Goal: Task Accomplishment & Management: Complete application form

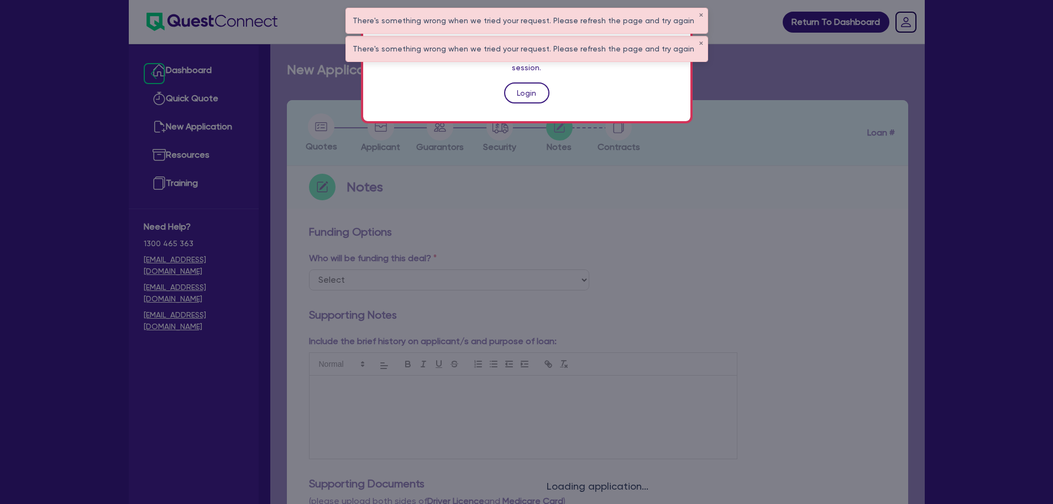
click at [526, 82] on link "Login" at bounding box center [526, 92] width 45 height 21
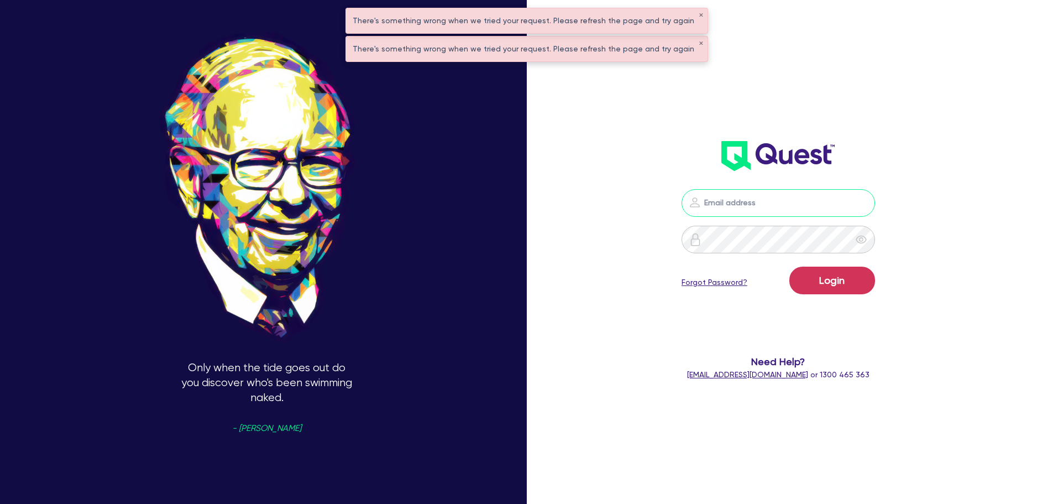
type input "[PERSON_NAME][EMAIL_ADDRESS][PERSON_NAME][DOMAIN_NAME]"
click at [852, 282] on button "Login" at bounding box center [833, 281] width 86 height 28
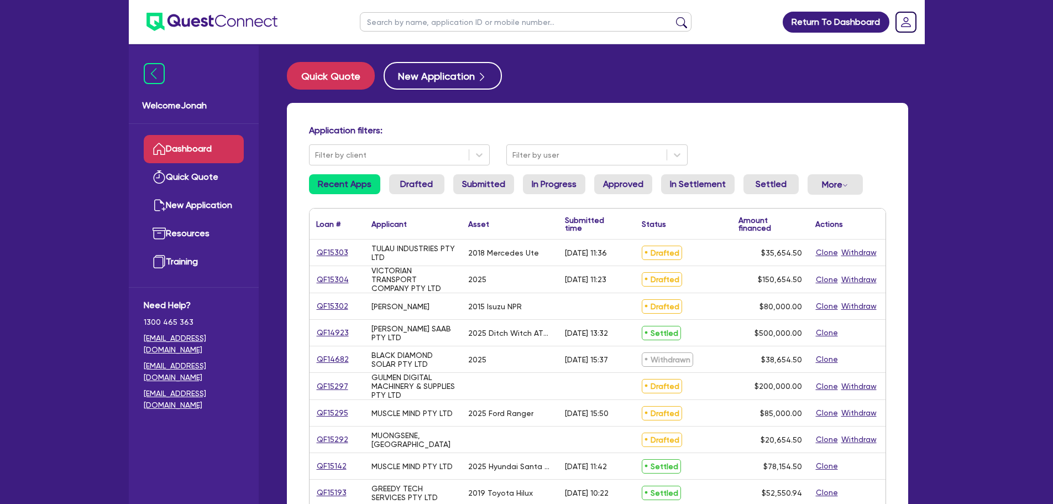
click at [446, 29] on input "text" at bounding box center [526, 21] width 332 height 19
click at [336, 439] on link "QF15292" at bounding box center [332, 439] width 33 height 13
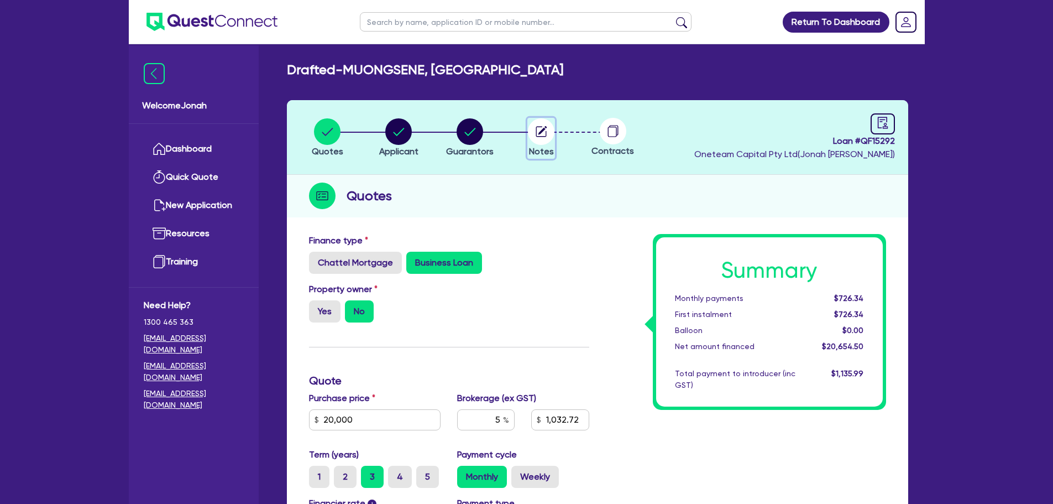
click at [542, 134] on circle "button" at bounding box center [541, 131] width 27 height 27
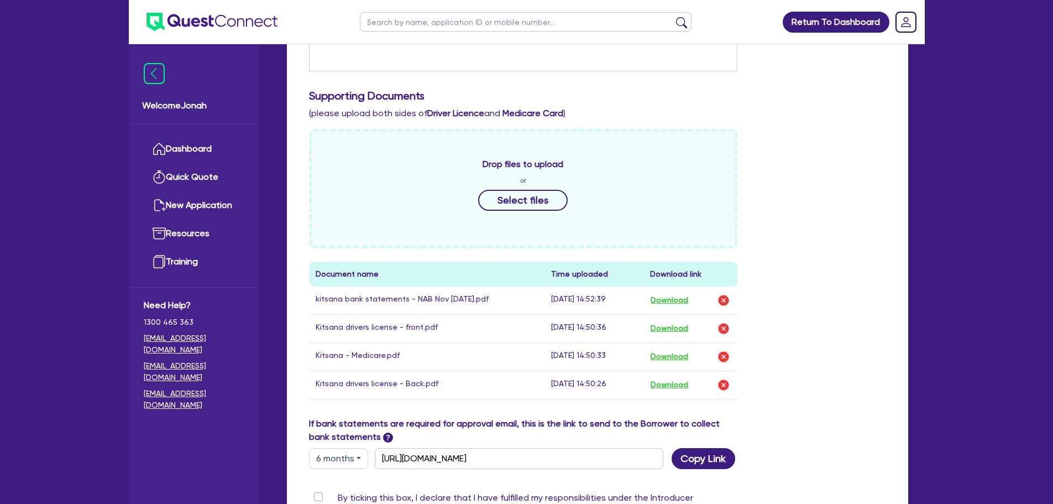
scroll to position [442, 0]
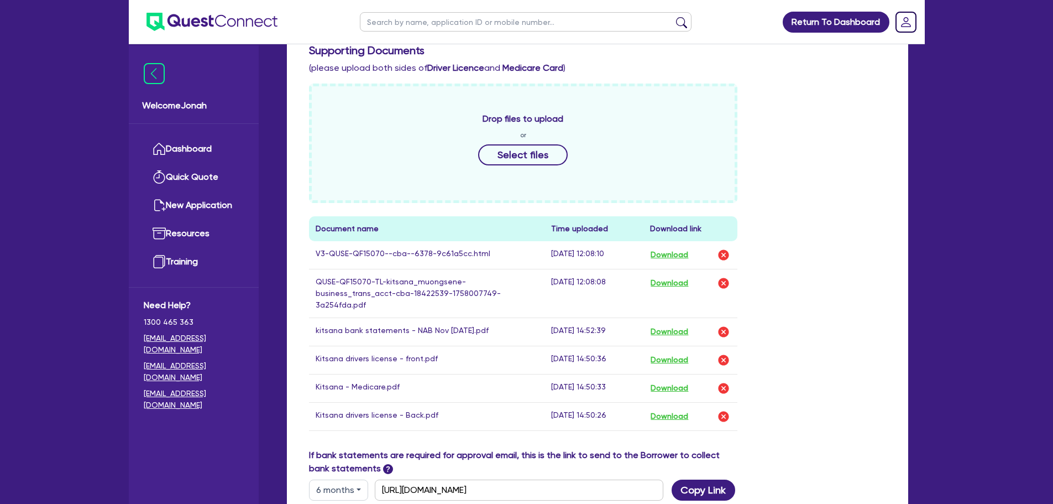
click at [981, 229] on div "Return To Dashboard Edit Profile Logout Welcome Jonah Dashboard Quick Quote New…" at bounding box center [526, 138] width 1053 height 1160
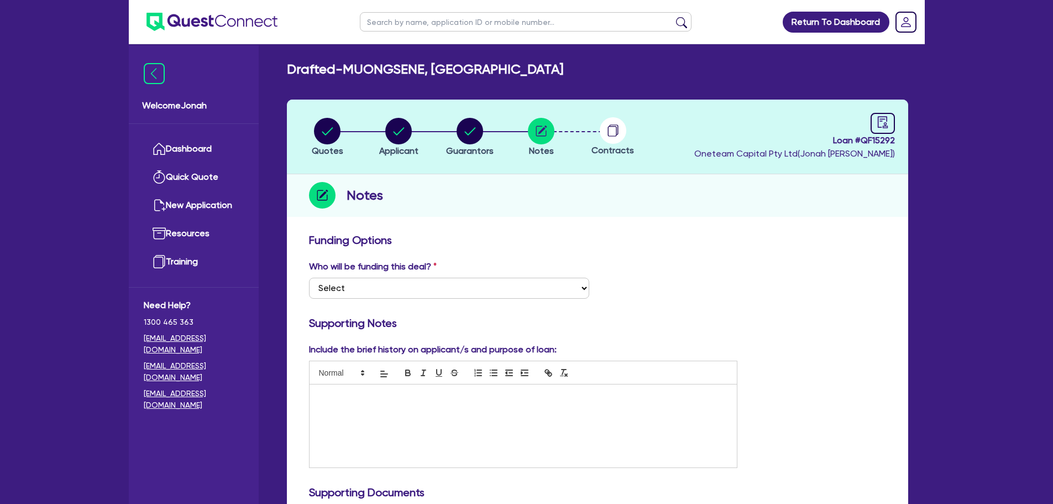
scroll to position [0, 0]
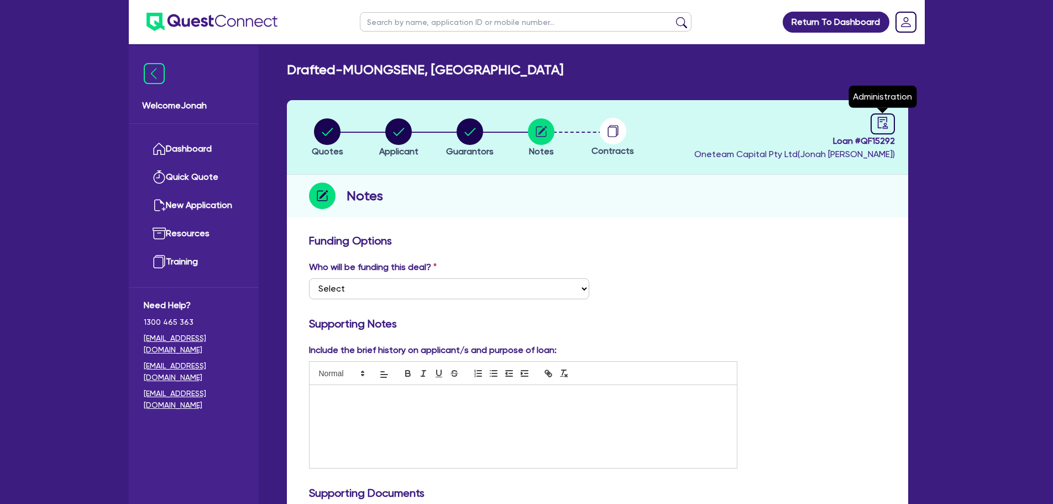
drag, startPoint x: 875, startPoint y: 122, endPoint x: 870, endPoint y: 129, distance: 8.6
click at [876, 122] on link at bounding box center [883, 123] width 24 height 21
select select "DRAFTED_NEW"
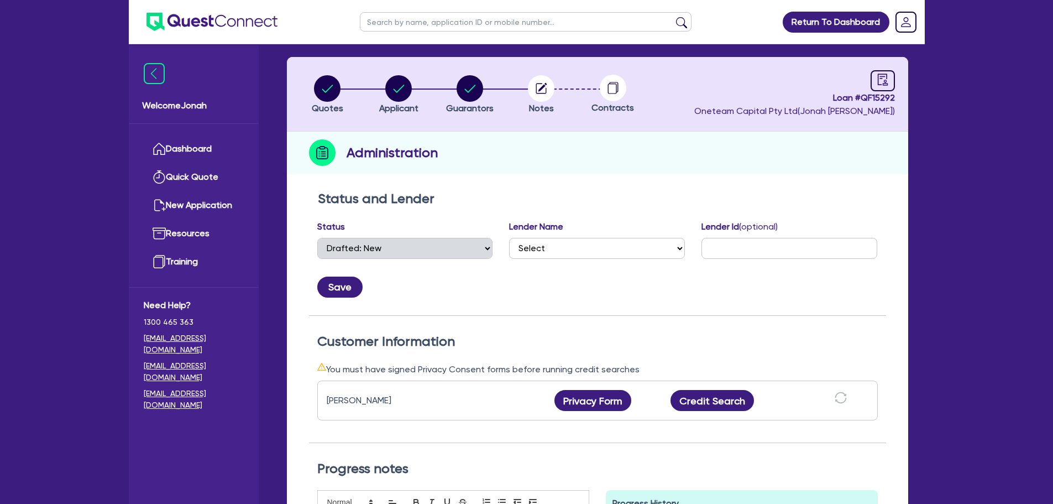
scroll to position [221, 0]
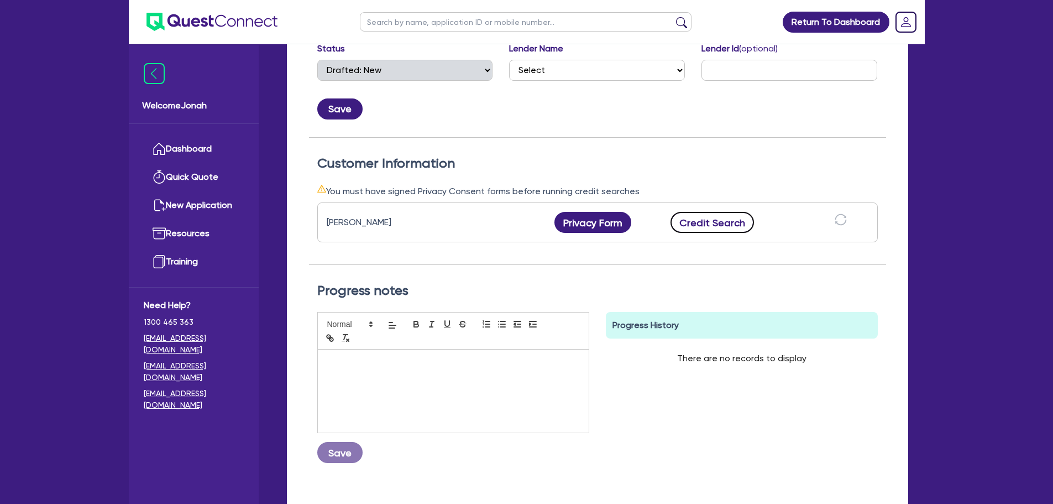
click at [741, 229] on button "Credit Search" at bounding box center [713, 222] width 84 height 21
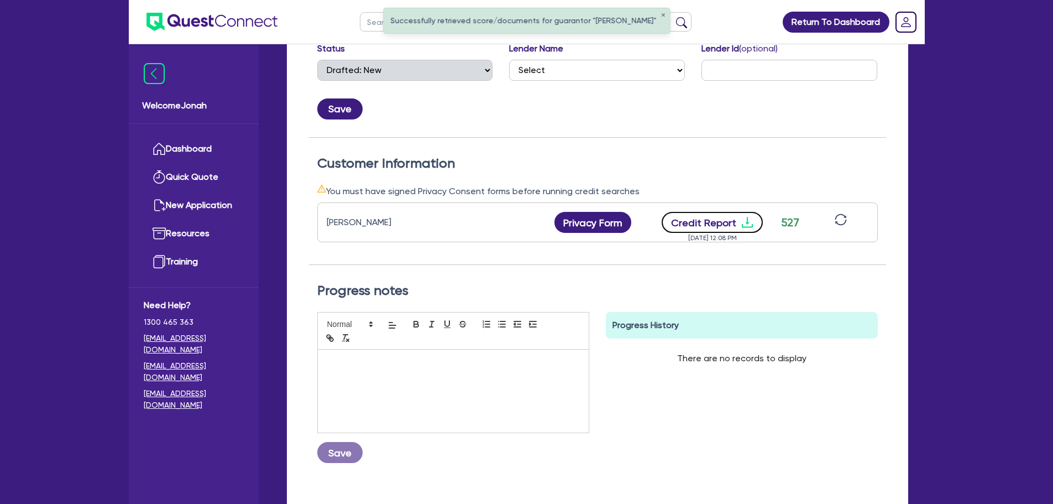
click at [717, 225] on button "Credit Report" at bounding box center [712, 222] width 101 height 21
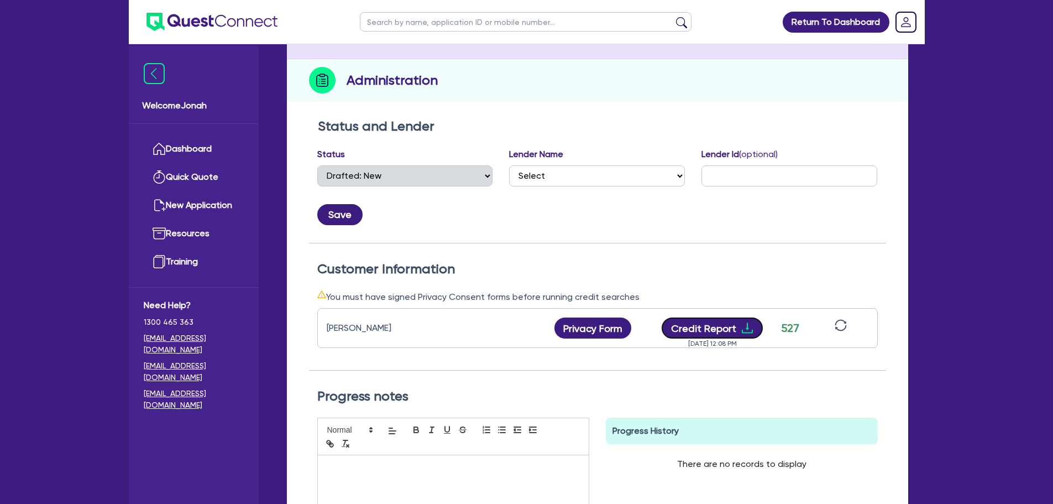
scroll to position [0, 0]
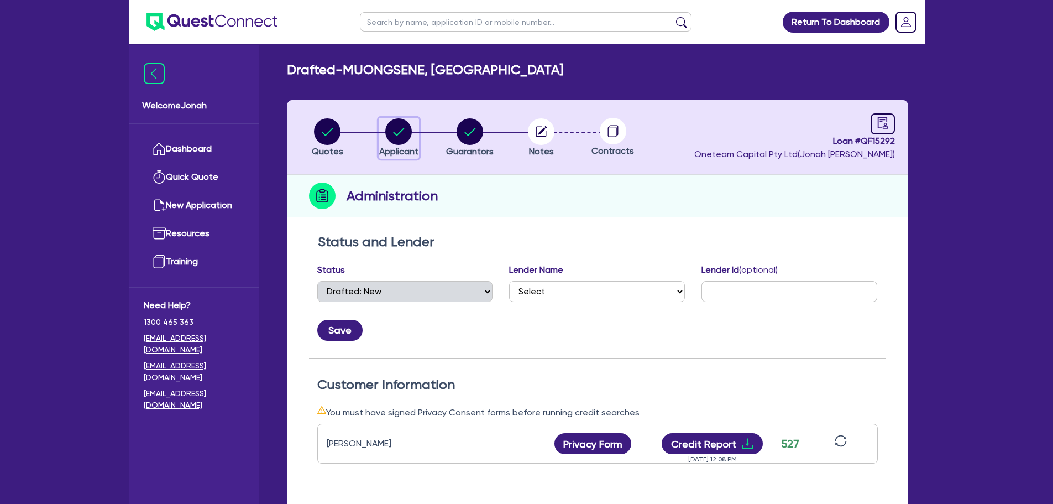
click at [404, 132] on circle "button" at bounding box center [398, 131] width 27 height 27
select select "SOLE_TRADER"
select select "ARTS_RECREATION"
select select "SPORTS_CLUB"
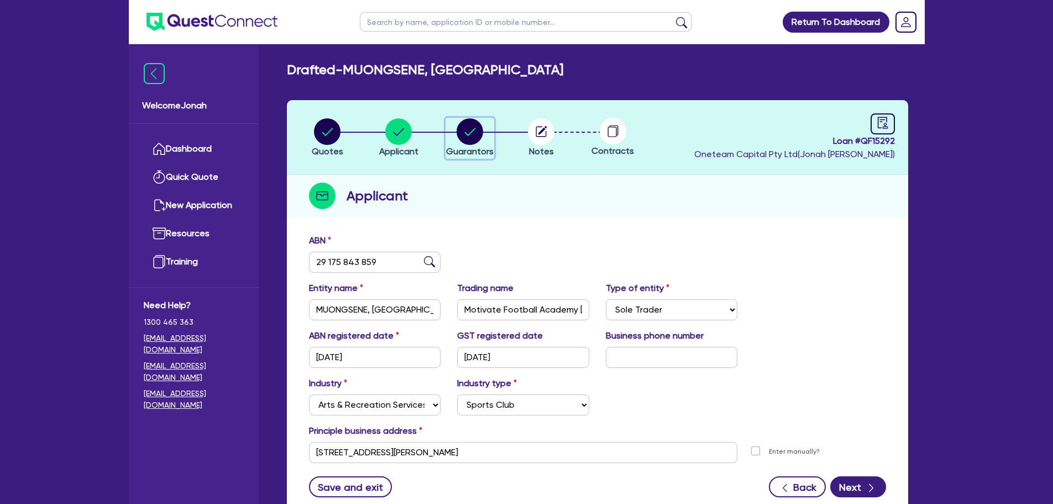
click at [471, 143] on circle "button" at bounding box center [470, 131] width 27 height 27
select select "MR"
select select "ACT"
select select "MARRIED"
select select "VEHICLE"
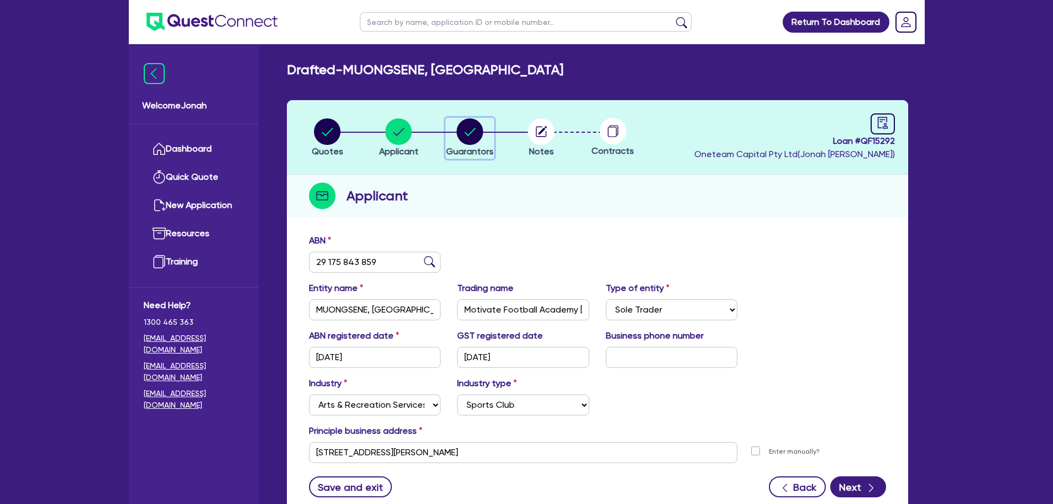
select select "PERSONAL_LOAN"
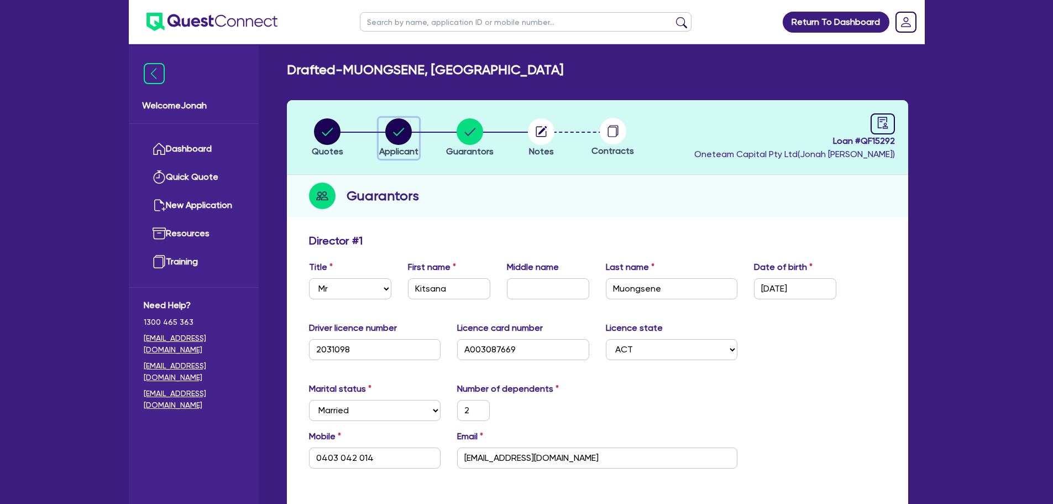
click at [394, 135] on circle "button" at bounding box center [398, 131] width 27 height 27
select select "SOLE_TRADER"
select select "ARTS_RECREATION"
select select "SPORTS_CLUB"
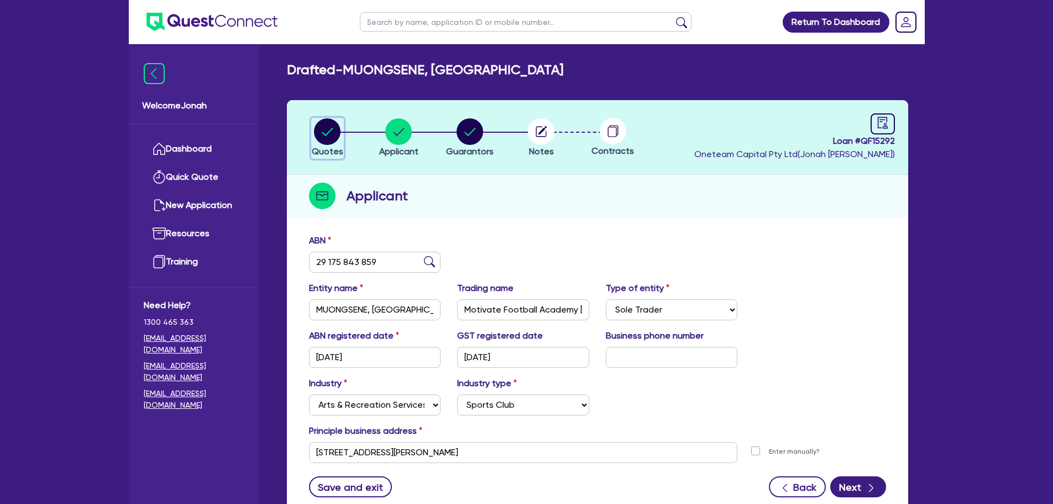
click at [335, 144] on icon "button" at bounding box center [327, 131] width 27 height 27
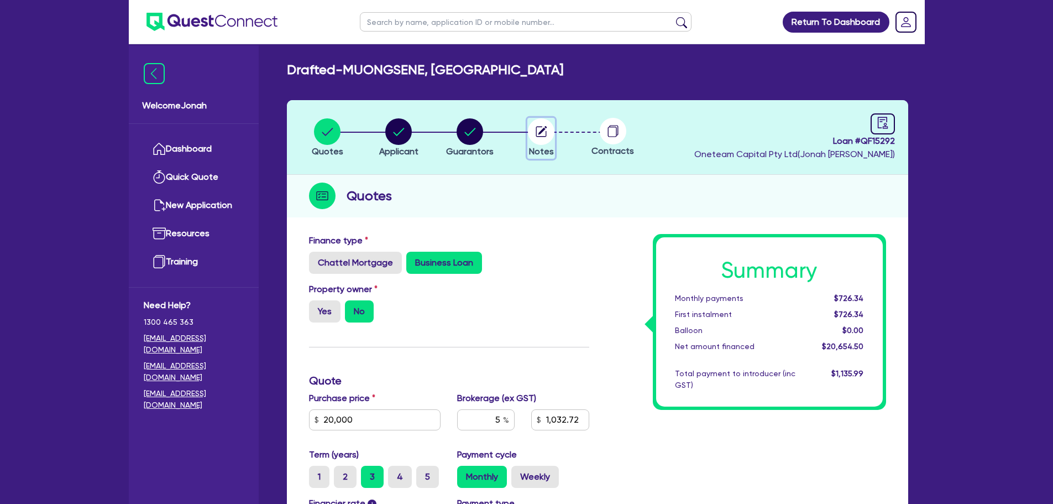
click at [540, 143] on circle "button" at bounding box center [541, 131] width 27 height 27
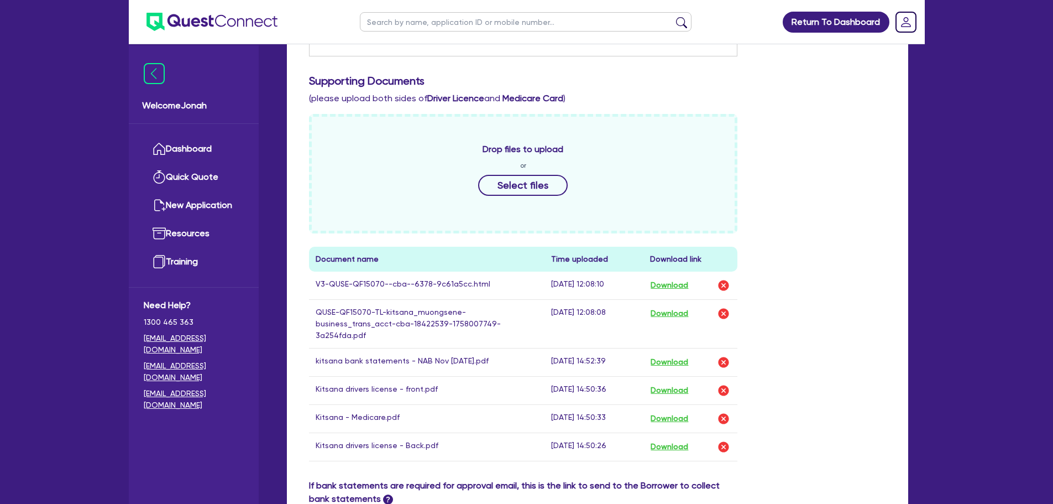
scroll to position [442, 0]
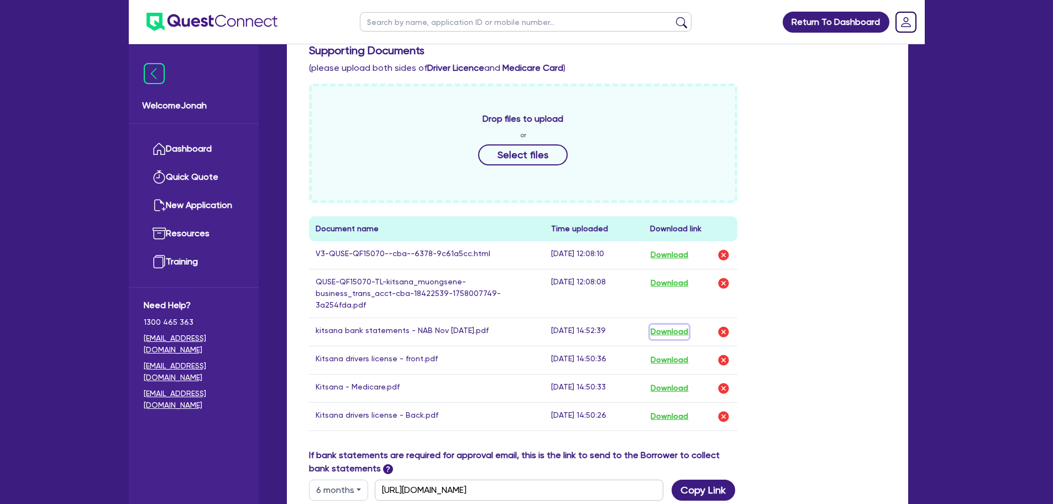
click at [662, 325] on button "Download" at bounding box center [669, 332] width 39 height 14
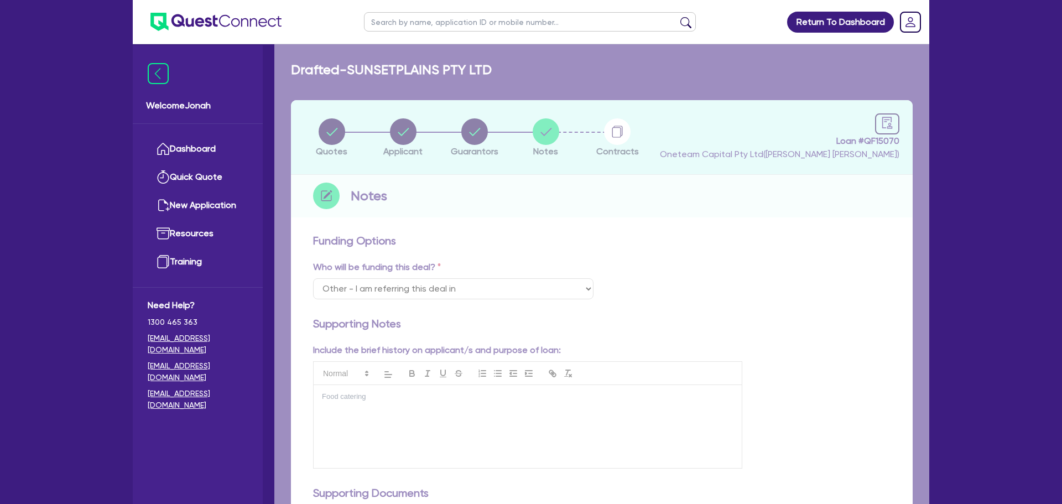
select select "Other"
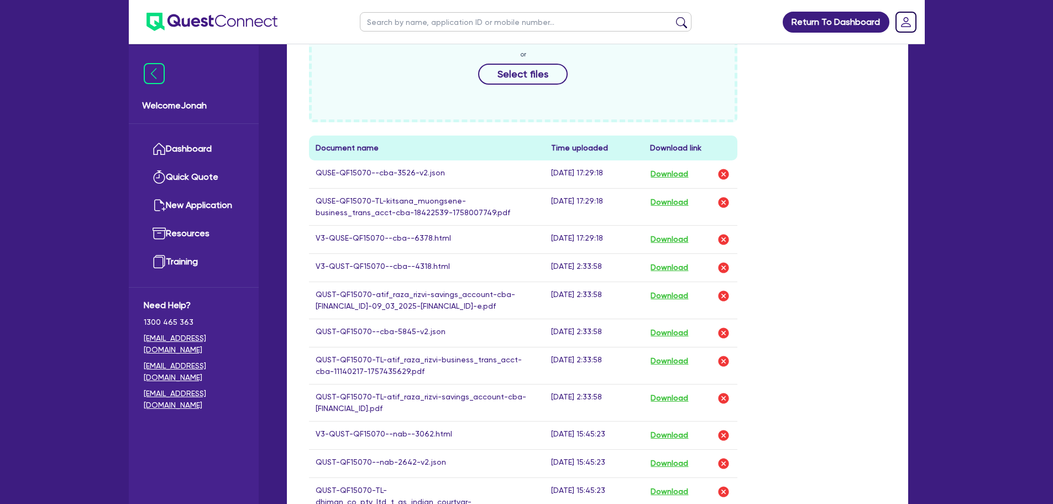
scroll to position [553, 0]
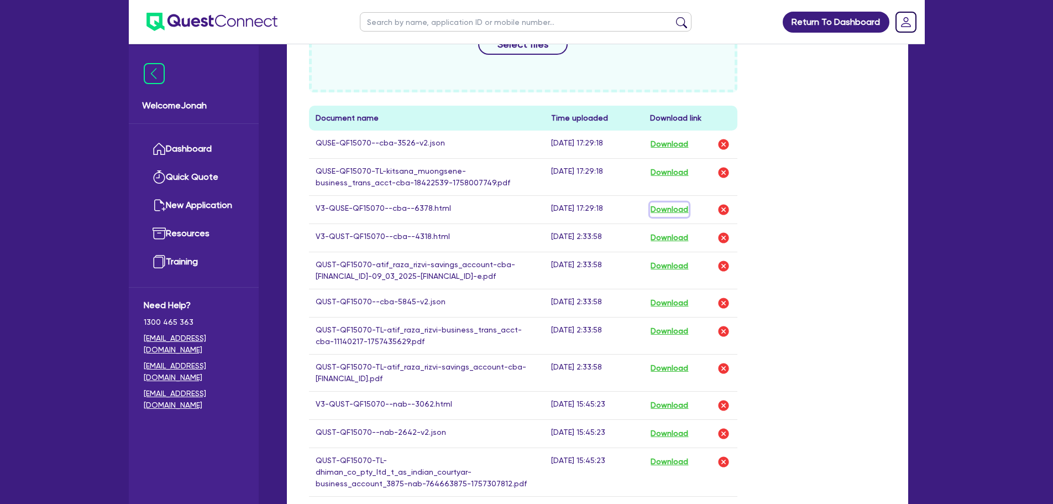
click at [681, 211] on button "Download" at bounding box center [669, 209] width 39 height 14
click at [673, 172] on button "Download" at bounding box center [669, 172] width 39 height 14
click at [667, 142] on button "Download" at bounding box center [669, 144] width 39 height 14
click at [904, 135] on div "Funding Options Who will be funding this deal? Select I want Quest to fund 100%…" at bounding box center [598, 331] width 622 height 1313
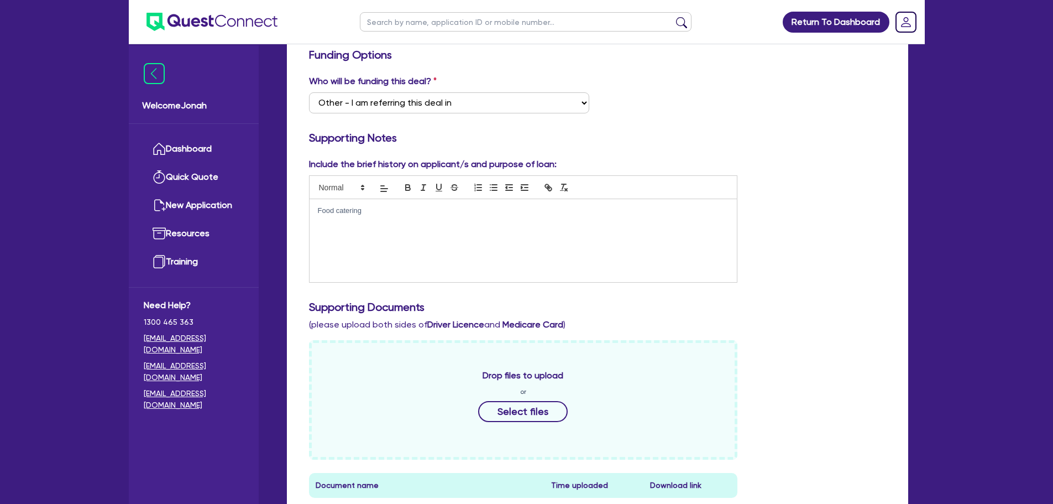
scroll to position [55, 0]
